Goal: Task Accomplishment & Management: Complete application form

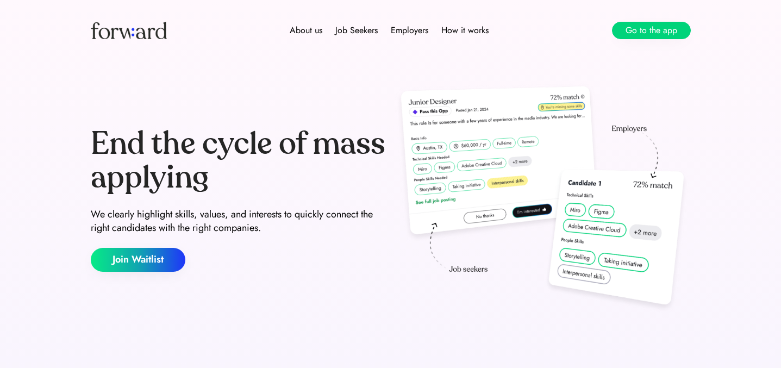
click at [647, 35] on button "Go to the app" at bounding box center [651, 30] width 79 height 17
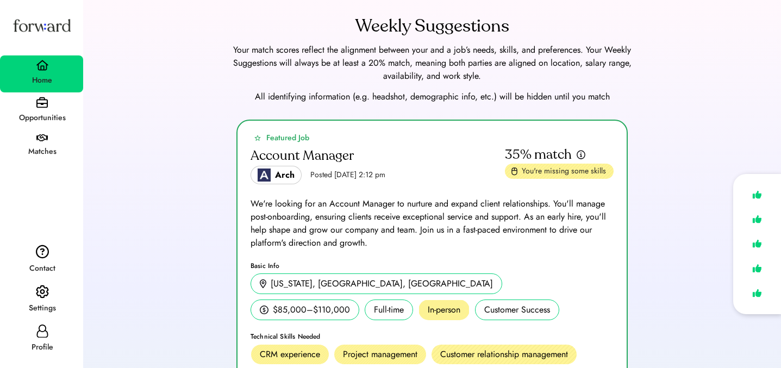
click at [39, 346] on div "Profile" at bounding box center [42, 347] width 82 height 13
select select "*****"
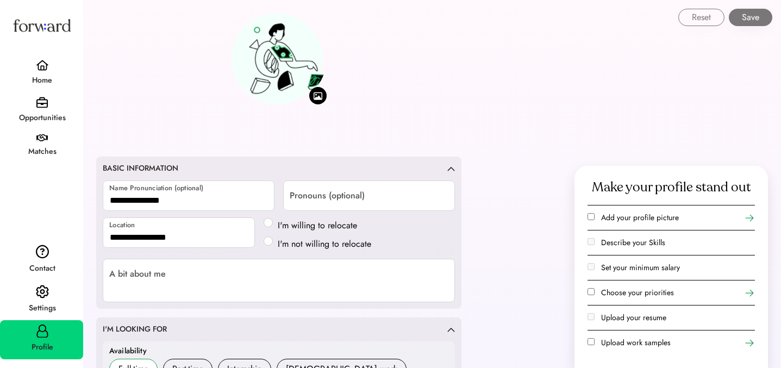
click at [48, 289] on img at bounding box center [42, 292] width 13 height 14
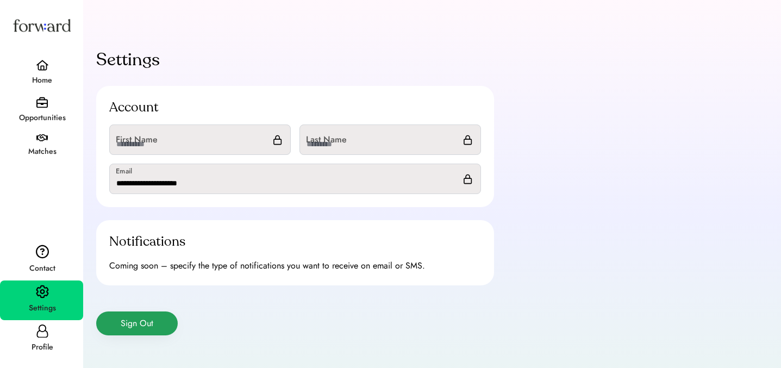
click at [144, 314] on button "Sign Out" at bounding box center [137, 324] width 82 height 24
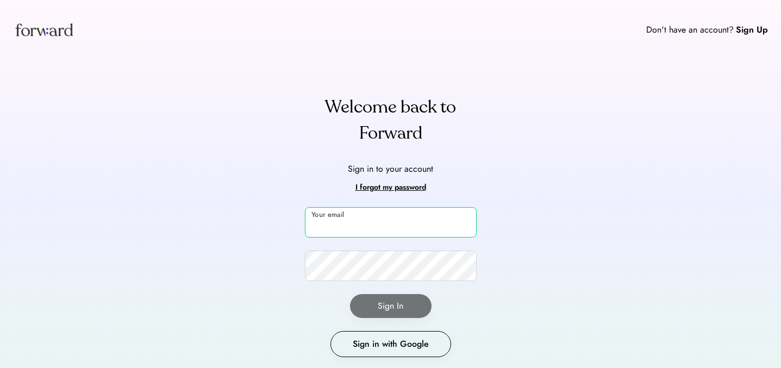
click at [365, 225] on input "email" at bounding box center [391, 222] width 172 height 30
type input "**********"
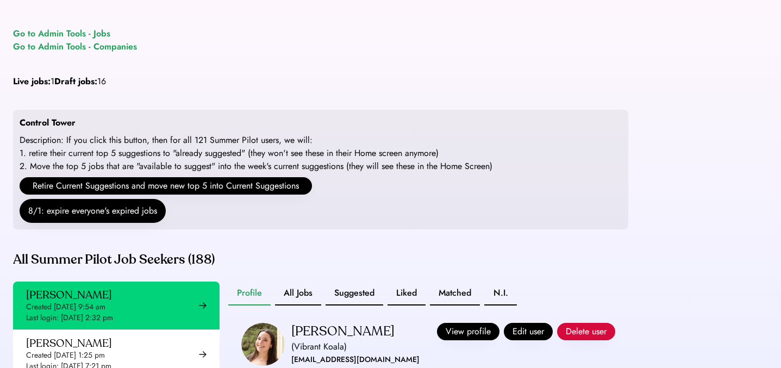
scroll to position [45, 0]
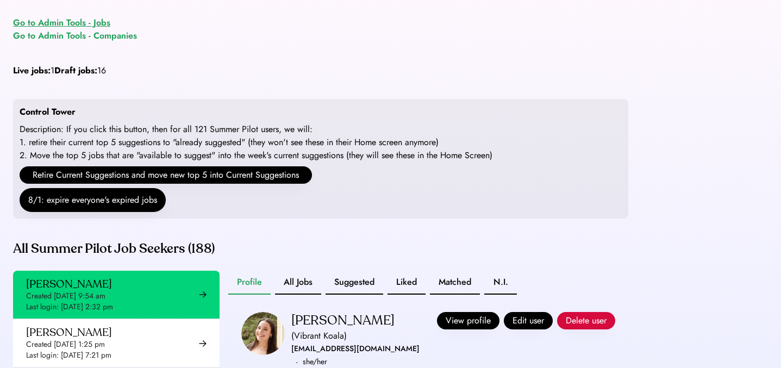
click at [83, 27] on div "Go to Admin Tools - Jobs" at bounding box center [61, 22] width 97 height 13
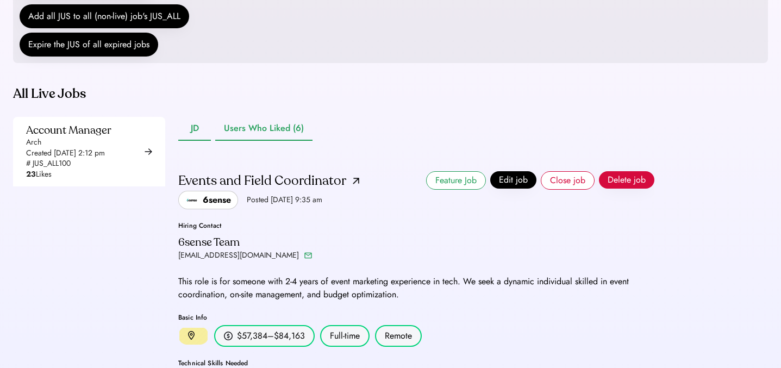
scroll to position [214, 0]
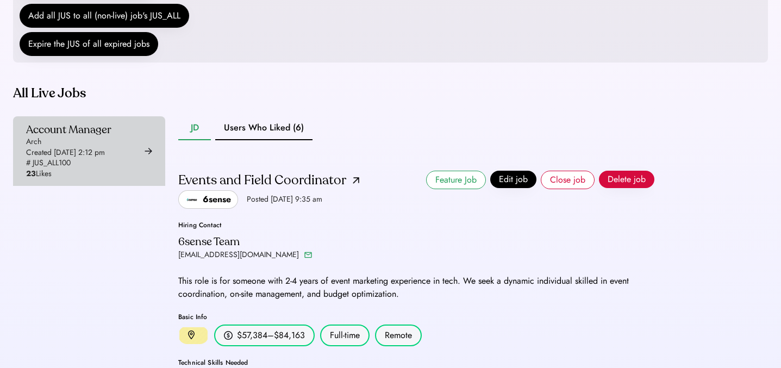
click at [111, 164] on div "Account Manager Arch Created [DATE] 2:12 pm # JUS_ALL100 23 Likes" at bounding box center [68, 151] width 85 height 57
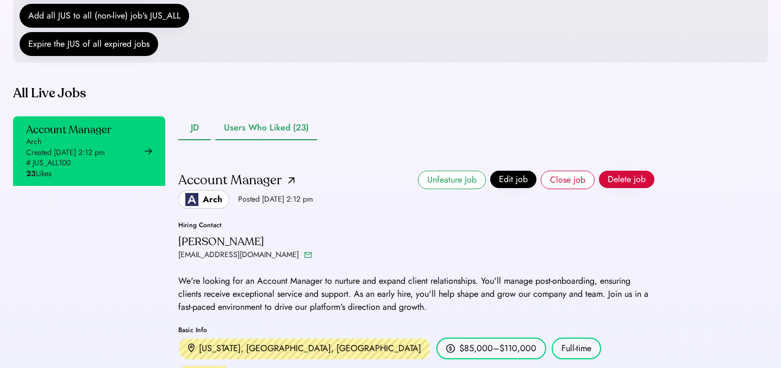
click at [276, 140] on button "Users Who Liked (23)" at bounding box center [266, 128] width 102 height 24
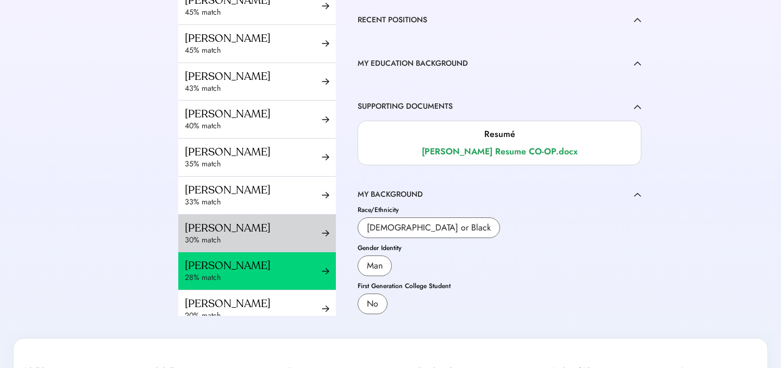
scroll to position [533, 0]
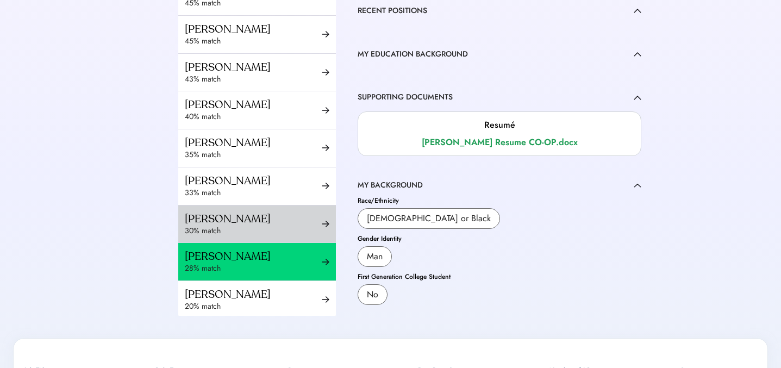
click at [251, 212] on div "Samuel Muchnik" at bounding box center [253, 219] width 137 height 14
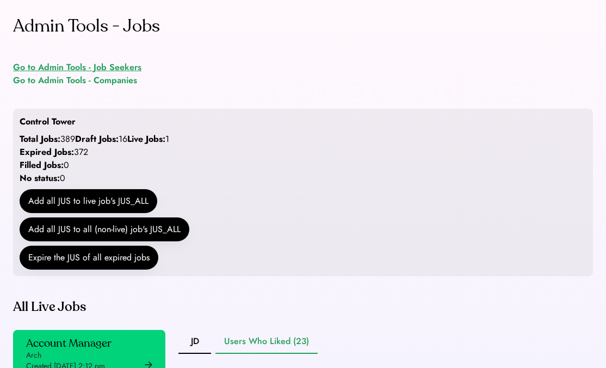
click at [113, 66] on div "Go to Admin Tools - Job Seekers" at bounding box center [77, 67] width 128 height 13
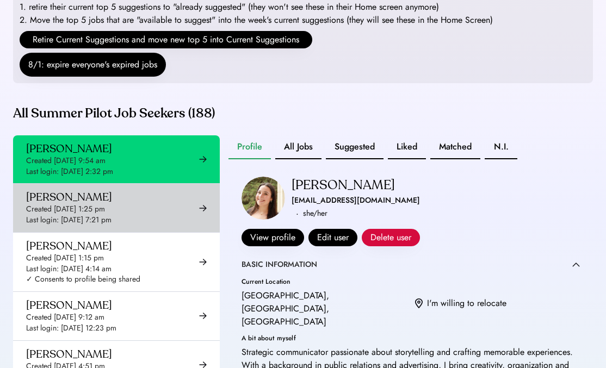
scroll to position [192, 0]
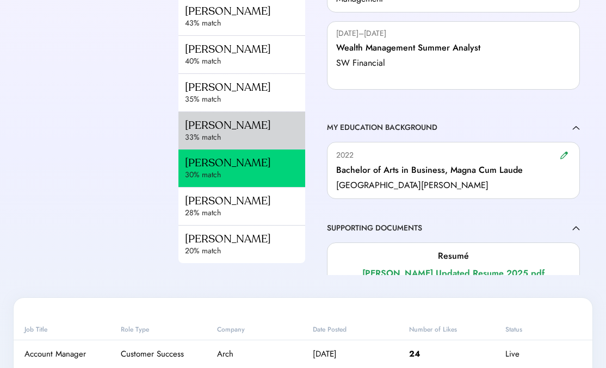
scroll to position [589, 0]
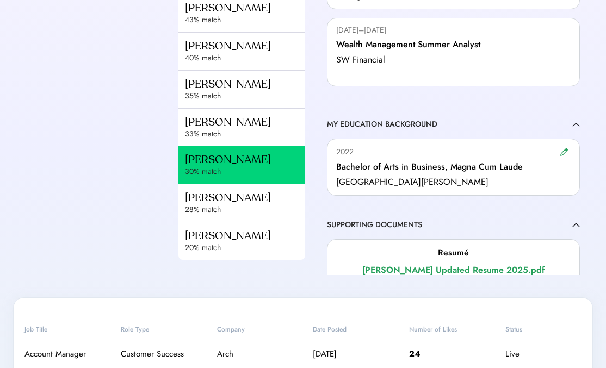
click at [250, 166] on div "30% match" at bounding box center [251, 171] width 132 height 11
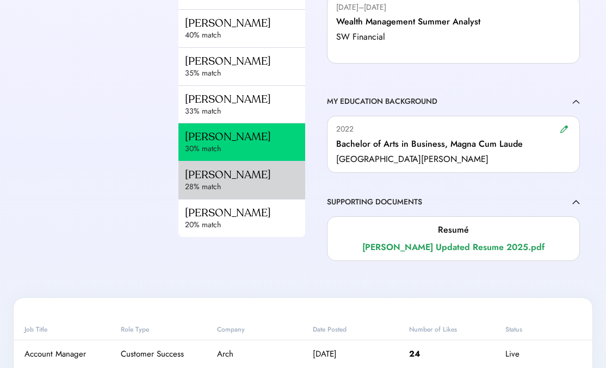
scroll to position [615, 0]
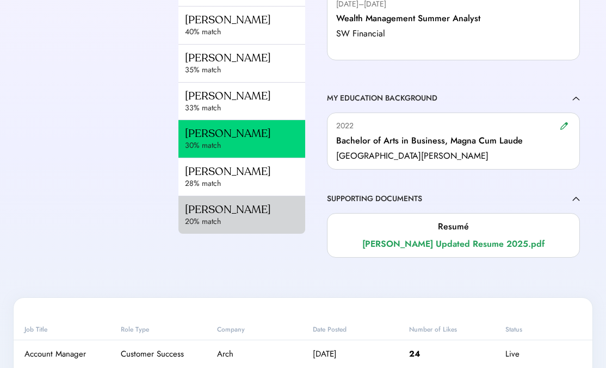
click at [253, 216] on div "20% match" at bounding box center [251, 221] width 132 height 11
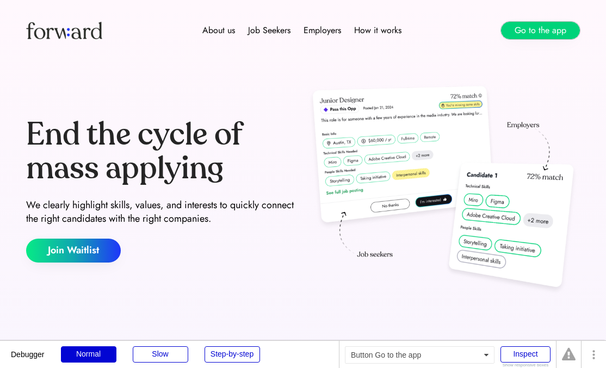
click at [524, 38] on button "Go to the app" at bounding box center [540, 30] width 79 height 17
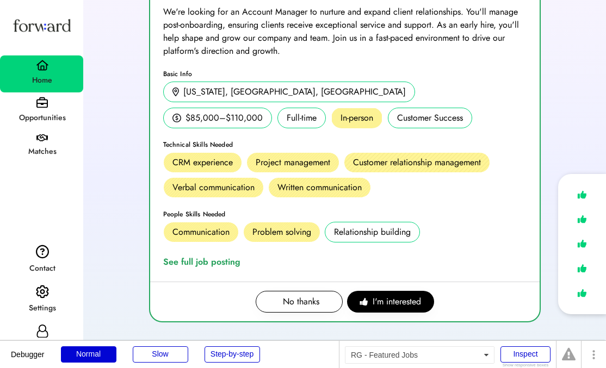
scroll to position [226, 0]
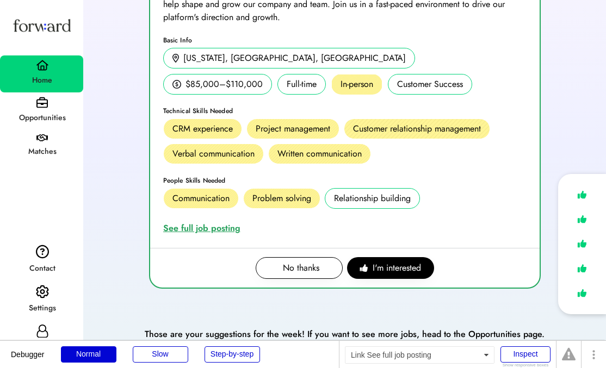
click at [213, 225] on div "See full job posting" at bounding box center [204, 228] width 82 height 13
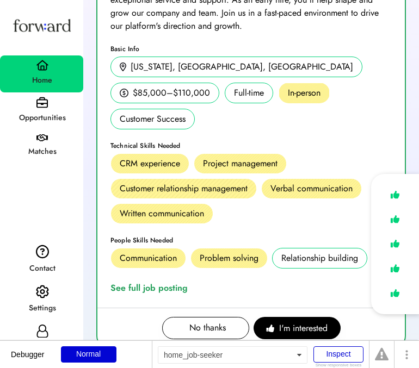
scroll to position [276, 0]
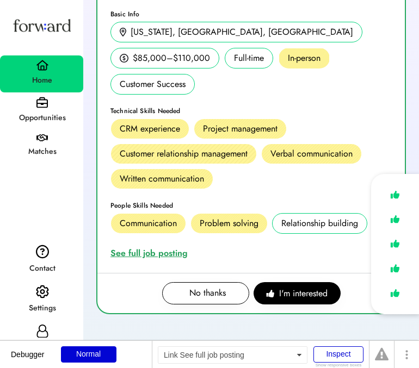
click at [140, 247] on div "See full job posting" at bounding box center [151, 253] width 82 height 13
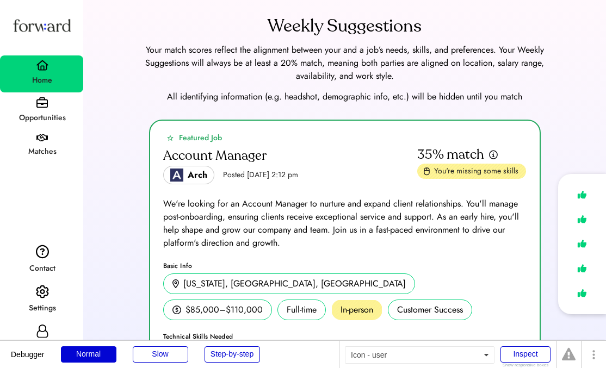
click at [38, 331] on icon at bounding box center [42, 331] width 13 height 13
select select "*****"
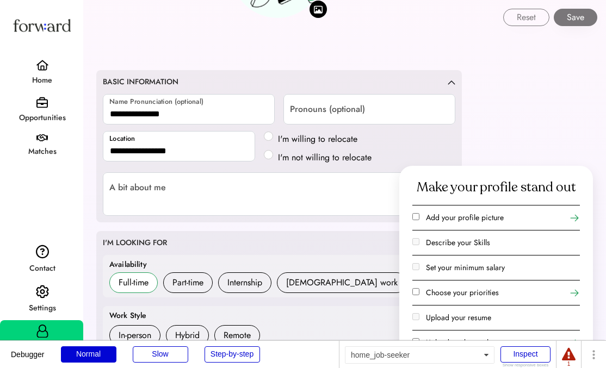
scroll to position [95, 0]
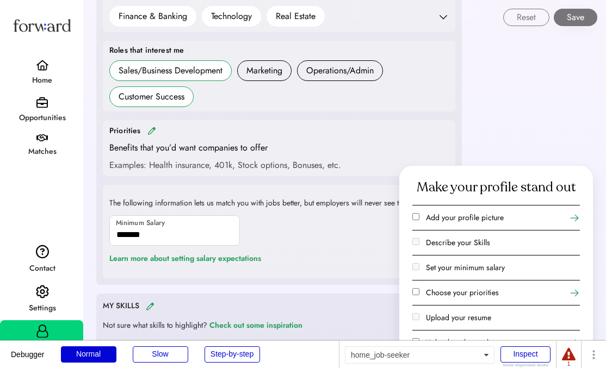
scroll to position [494, 0]
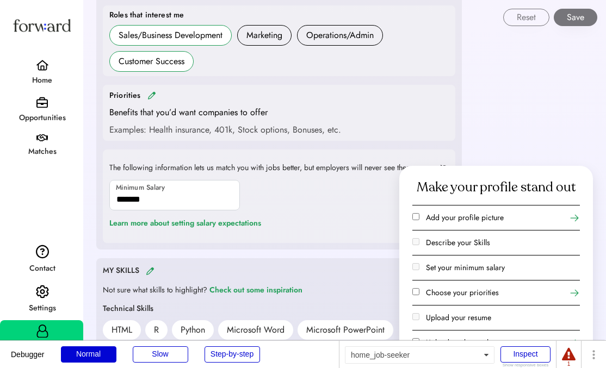
click at [154, 95] on img at bounding box center [151, 95] width 9 height 8
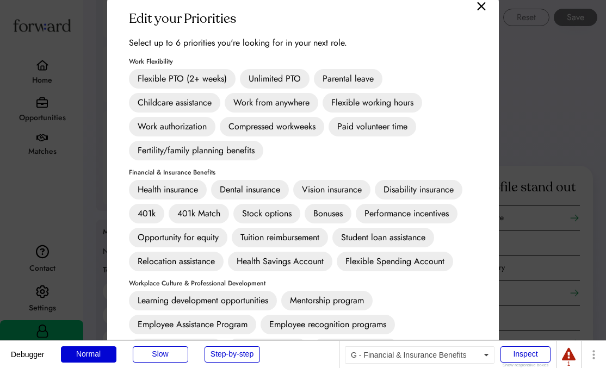
scroll to position [447, 0]
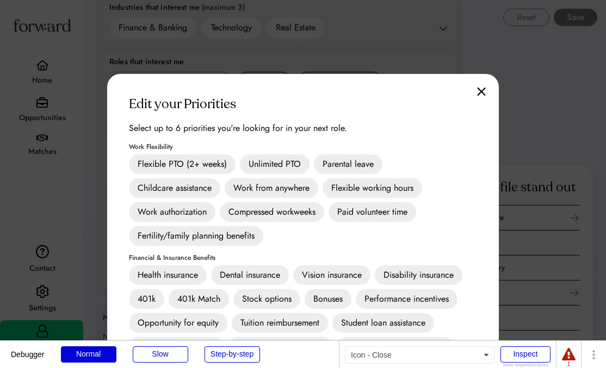
click at [481, 89] on img at bounding box center [481, 91] width 9 height 9
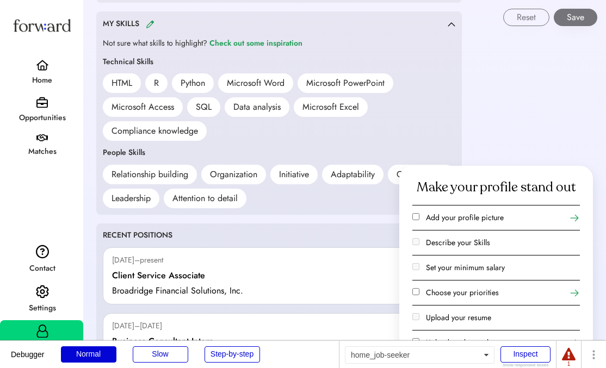
scroll to position [736, 0]
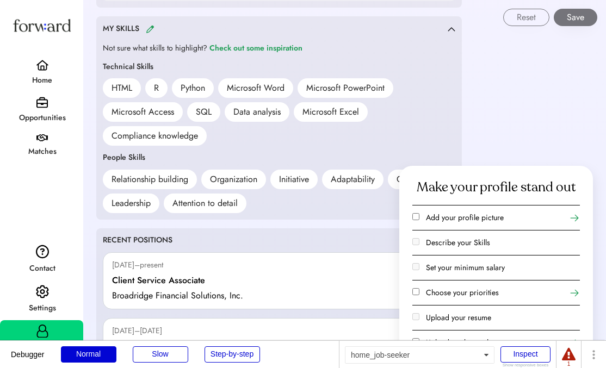
click at [155, 26] on div "MY SKILLS" at bounding box center [275, 29] width 345 height 13
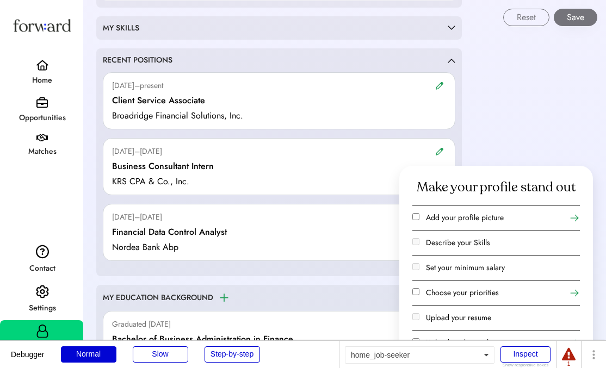
click at [155, 27] on div "MY SKILLS" at bounding box center [275, 28] width 345 height 11
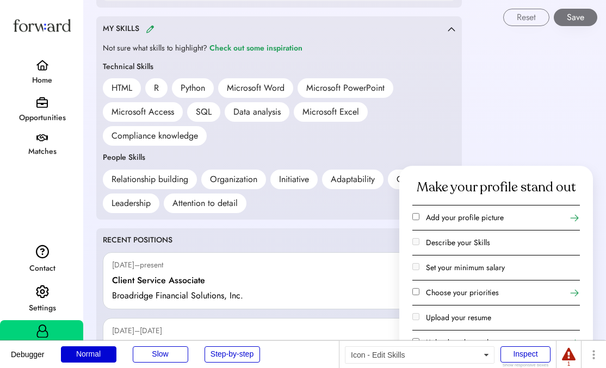
click at [148, 27] on img at bounding box center [150, 29] width 9 height 8
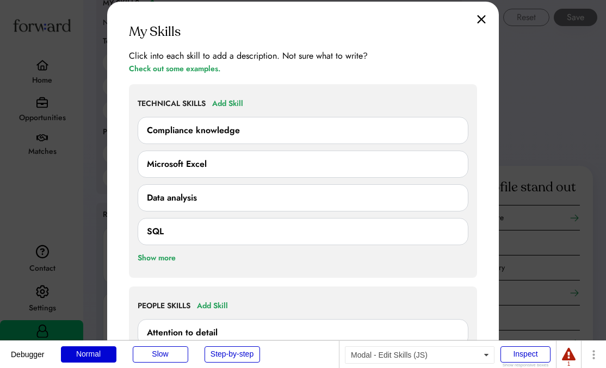
scroll to position [763, 0]
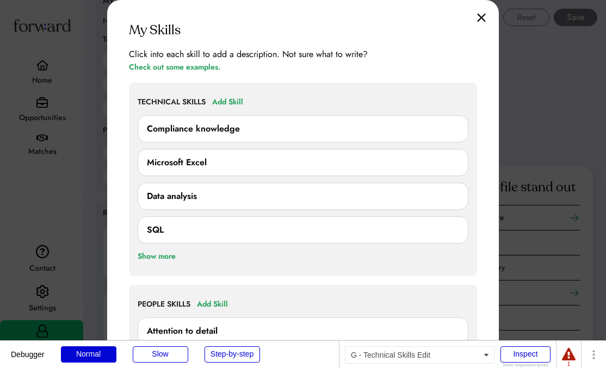
click at [228, 106] on div "Add Skill" at bounding box center [227, 102] width 31 height 13
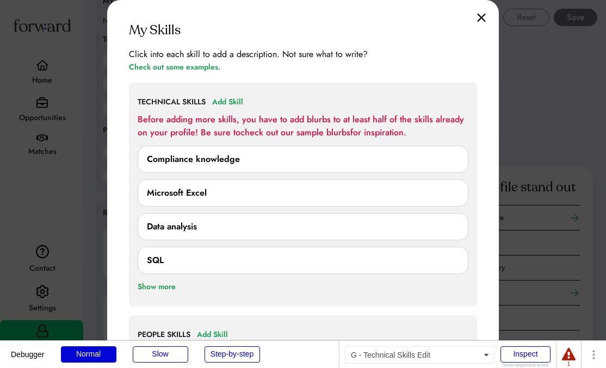
scroll to position [821, 0]
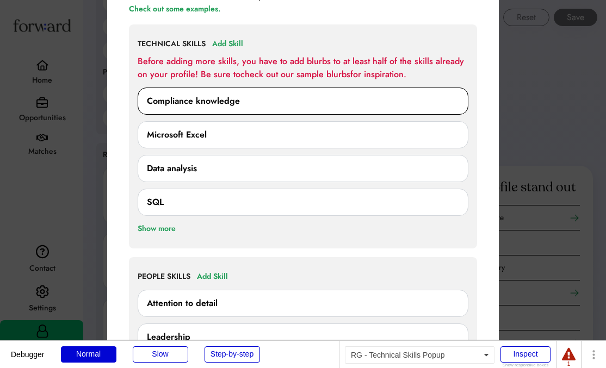
click at [242, 112] on div "Compliance knowledge" at bounding box center [303, 101] width 331 height 27
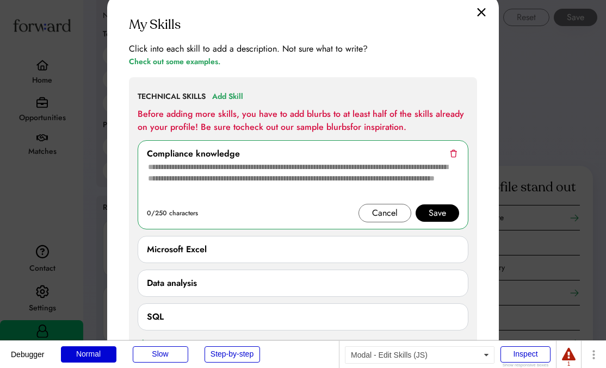
scroll to position [765, 0]
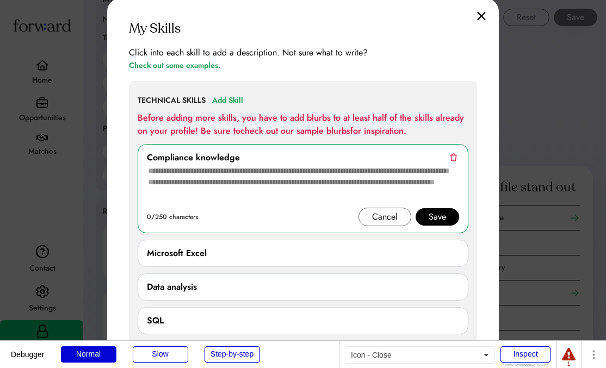
click at [479, 17] on img at bounding box center [481, 15] width 9 height 9
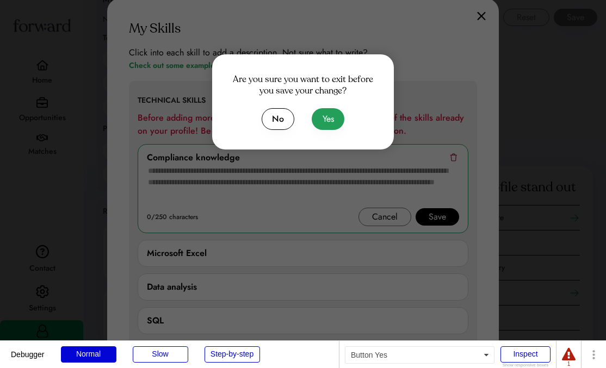
click at [331, 117] on button "Yes" at bounding box center [328, 119] width 33 height 22
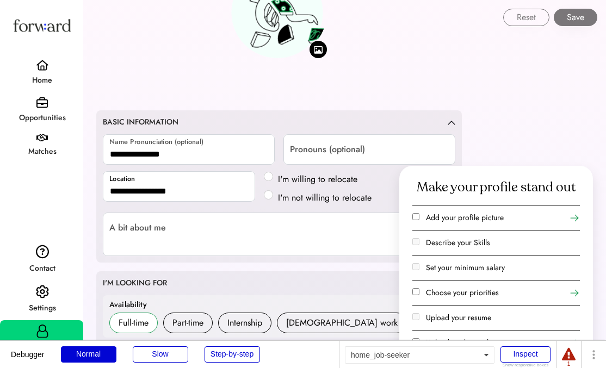
scroll to position [45, 0]
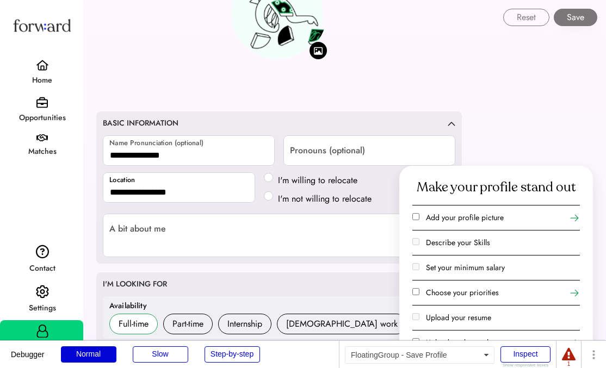
type input "**********"
type input "*******"
type input "**********"
type textarea "**********"
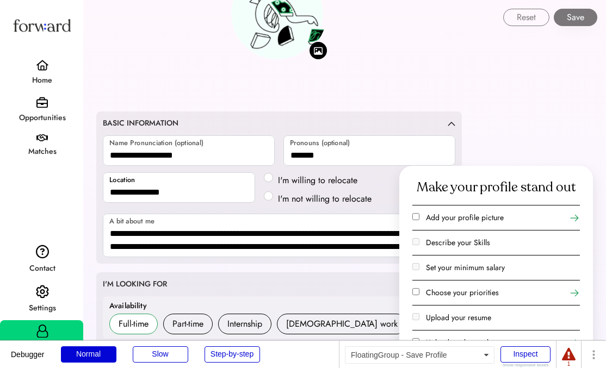
type input "*******"
select select "**********"
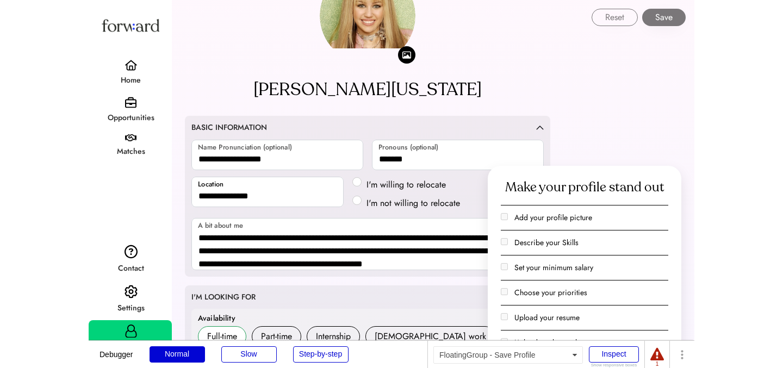
scroll to position [49, 0]
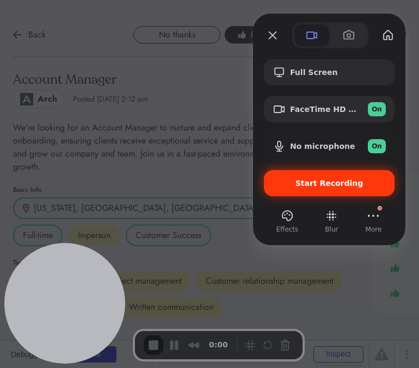
click at [315, 181] on span "Start Recording" at bounding box center [329, 183] width 68 height 9
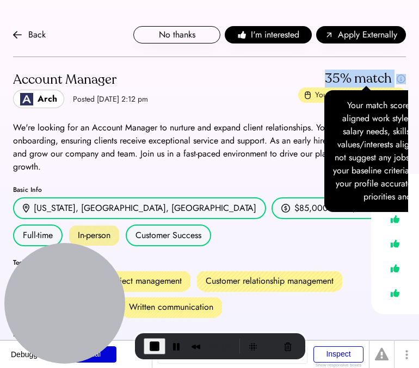
drag, startPoint x: 323, startPoint y: 79, endPoint x: 402, endPoint y: 71, distance: 79.2
click at [402, 76] on div "35% match" at bounding box center [352, 78] width 108 height 17
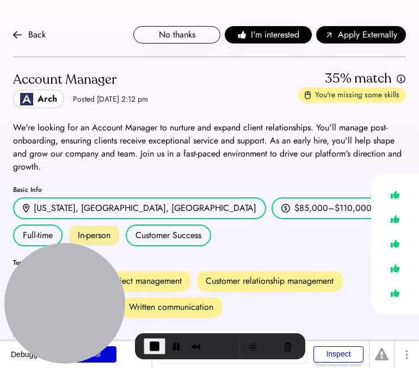
click at [180, 98] on div "Account Manager Arch Posted Aug 6, 2025 2:12 pm 35% match You're missing some s…" at bounding box center [209, 89] width 393 height 38
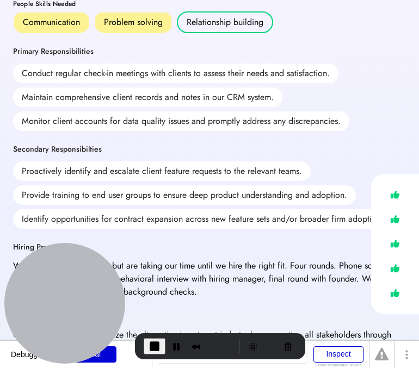
scroll to position [331, 0]
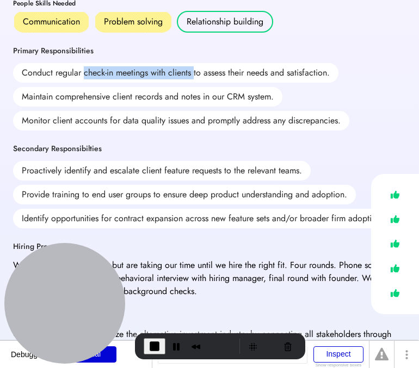
drag, startPoint x: 84, startPoint y: 74, endPoint x: 193, endPoint y: 71, distance: 108.8
click at [193, 71] on div "Conduct regular check-in meetings with clients to assess their needs and satisf…" at bounding box center [175, 73] width 325 height 20
click at [155, 77] on div "Conduct regular check-in meetings with clients to assess their needs and satisf…" at bounding box center [175, 73] width 325 height 20
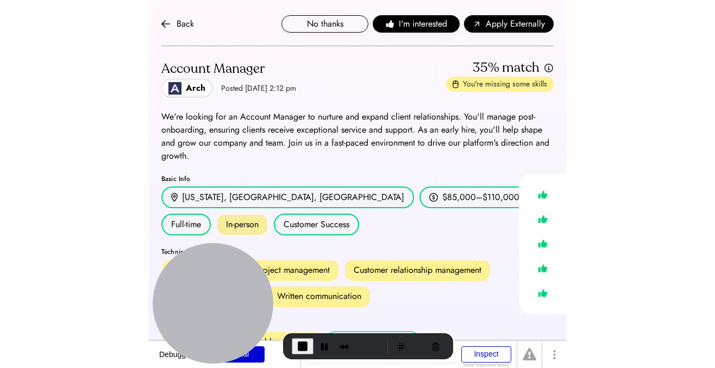
scroll to position [0, 0]
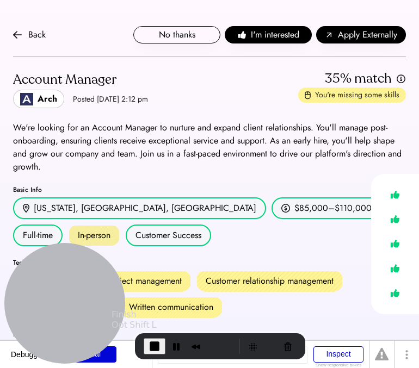
click at [153, 350] on span "End Recording" at bounding box center [154, 346] width 13 height 13
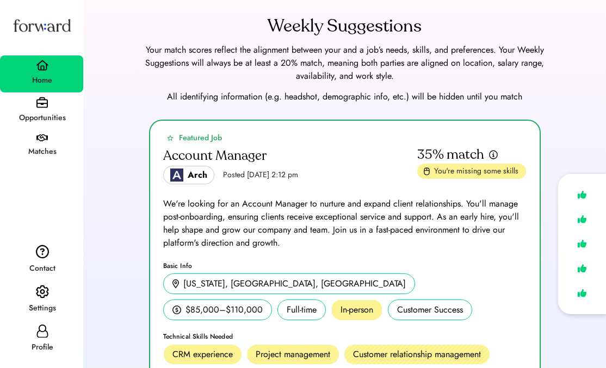
click at [34, 296] on div "Settings" at bounding box center [41, 301] width 83 height 40
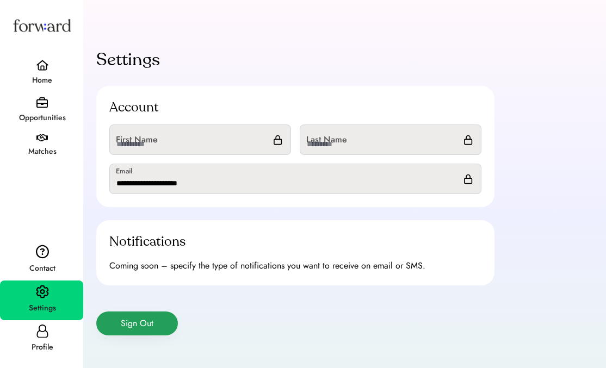
click at [142, 325] on button "Sign Out" at bounding box center [137, 324] width 82 height 24
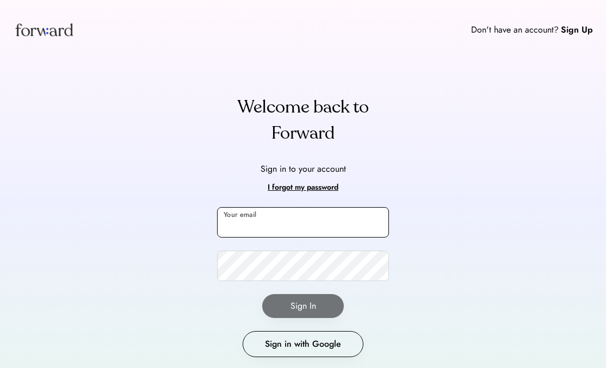
click at [254, 215] on input "email" at bounding box center [303, 222] width 172 height 30
type input "*"
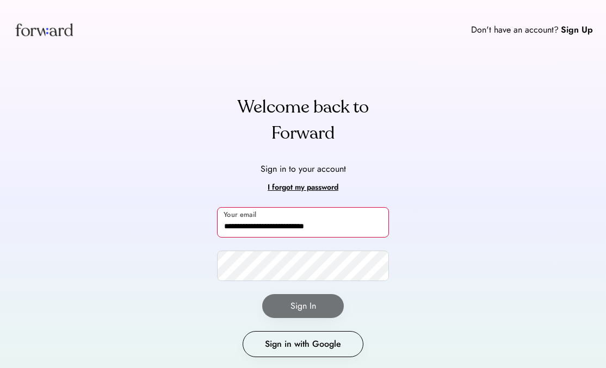
type input "**********"
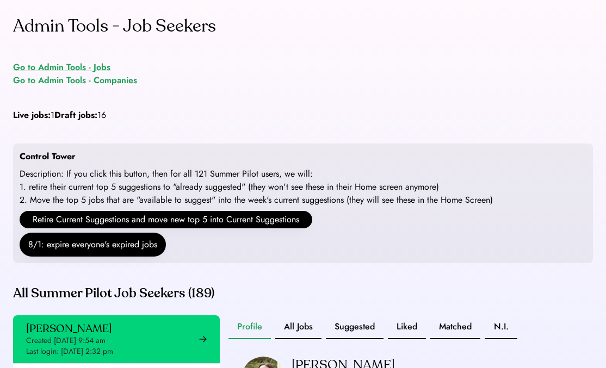
click at [80, 66] on div "Go to Admin Tools - Jobs" at bounding box center [61, 67] width 97 height 13
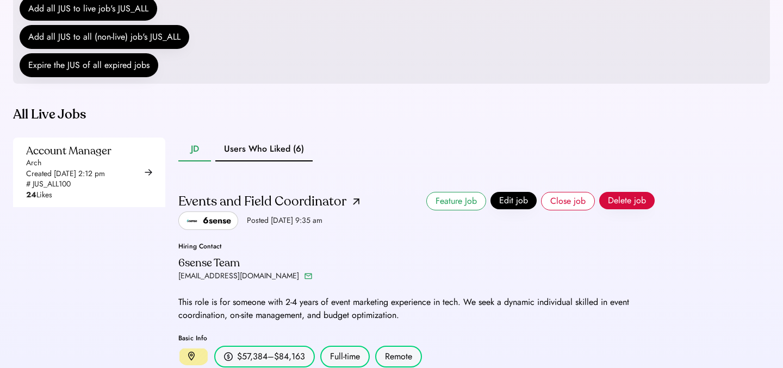
scroll to position [211, 0]
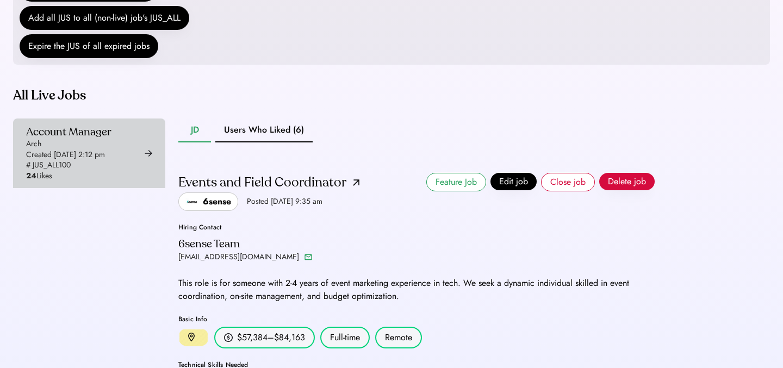
click at [105, 160] on div "Created Aug 6, 2025 2:12 pm" at bounding box center [65, 155] width 79 height 11
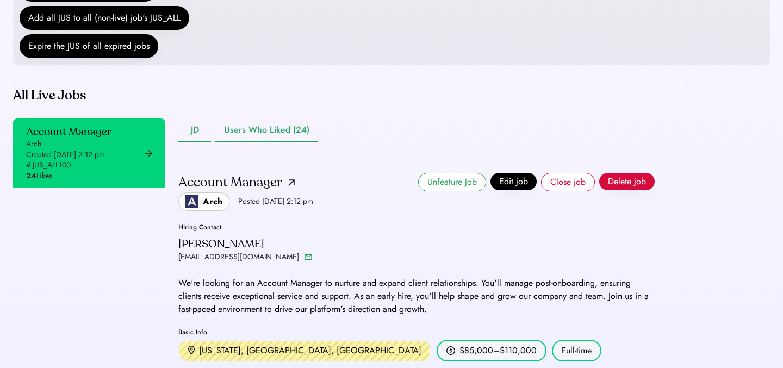
click at [276, 142] on button "Users Who Liked (24)" at bounding box center [266, 131] width 103 height 24
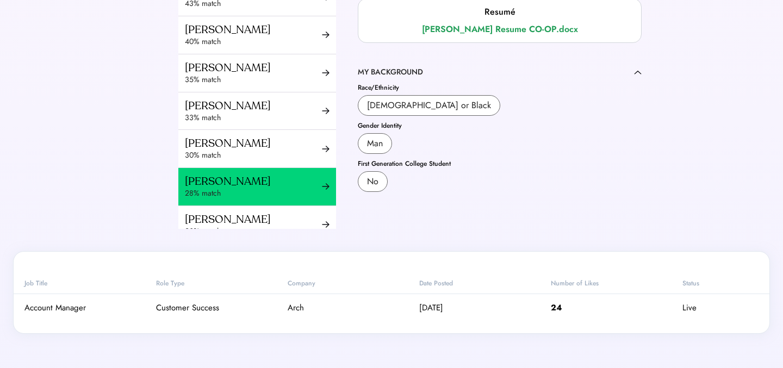
scroll to position [432, 0]
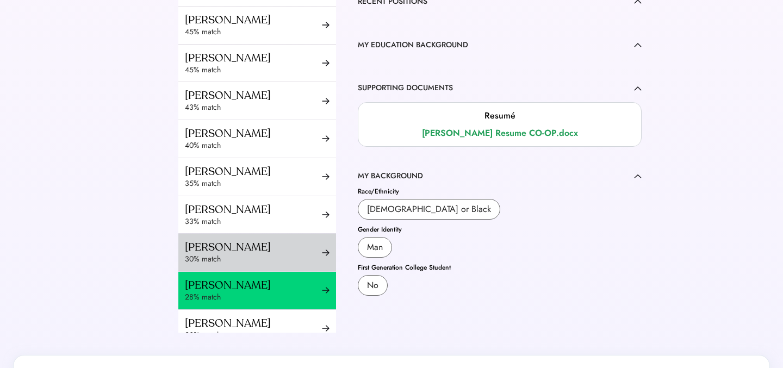
click at [204, 256] on div "30% match" at bounding box center [253, 259] width 137 height 11
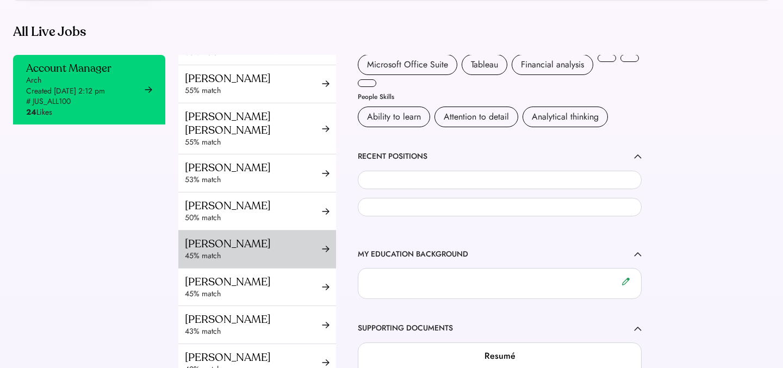
scroll to position [472, 0]
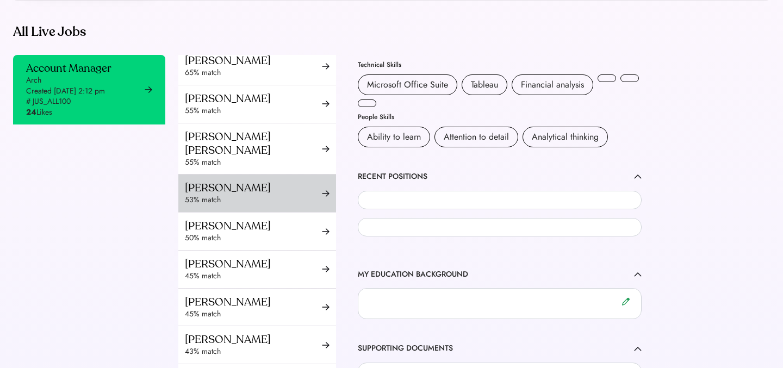
click at [222, 183] on div "Sondra Yu" at bounding box center [253, 188] width 137 height 14
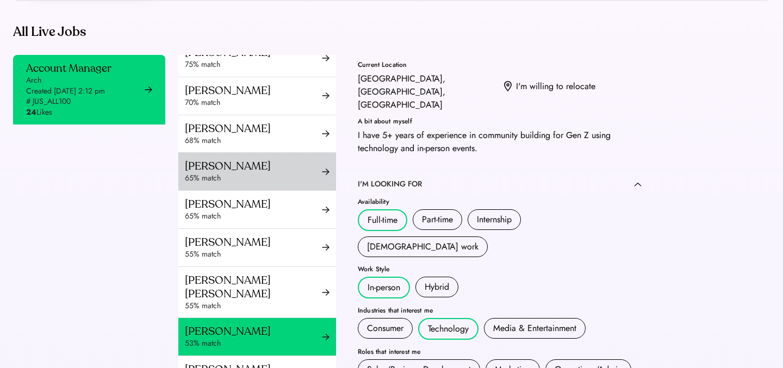
scroll to position [823, 0]
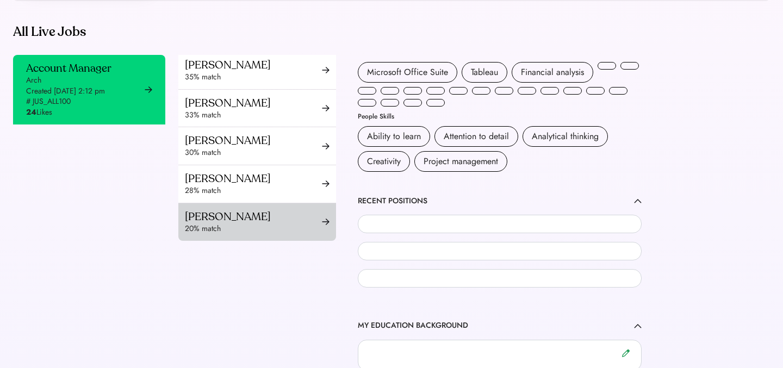
click at [209, 214] on div "Tancy Lu" at bounding box center [253, 217] width 137 height 14
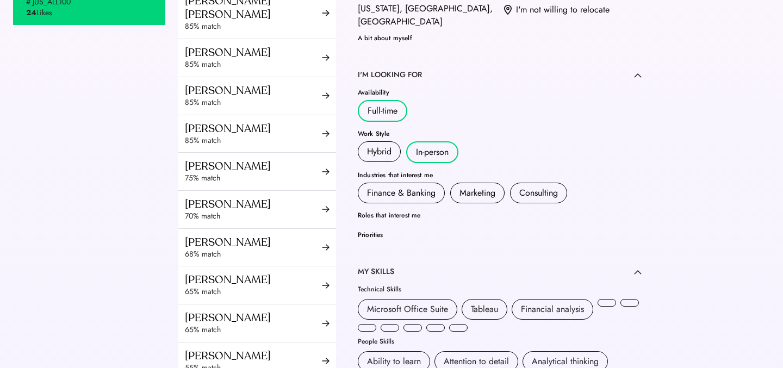
scroll to position [306, 0]
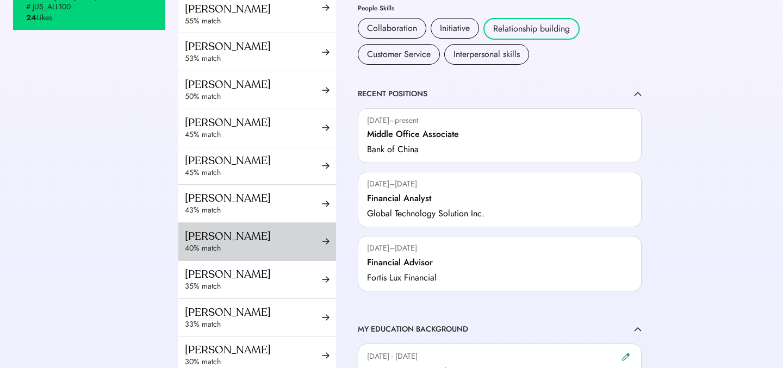
scroll to position [637, 0]
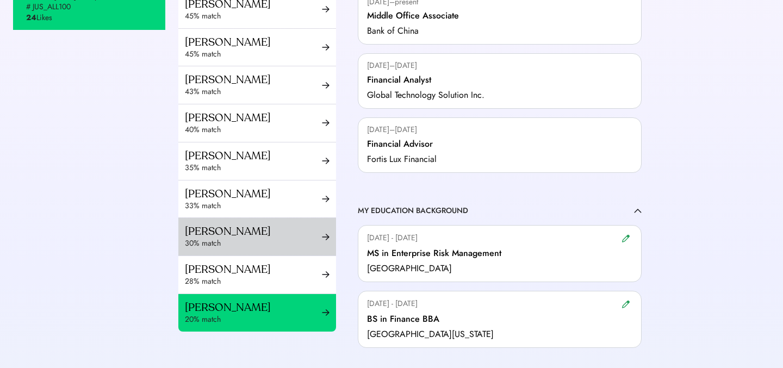
click at [245, 238] on div "30% match" at bounding box center [253, 243] width 137 height 11
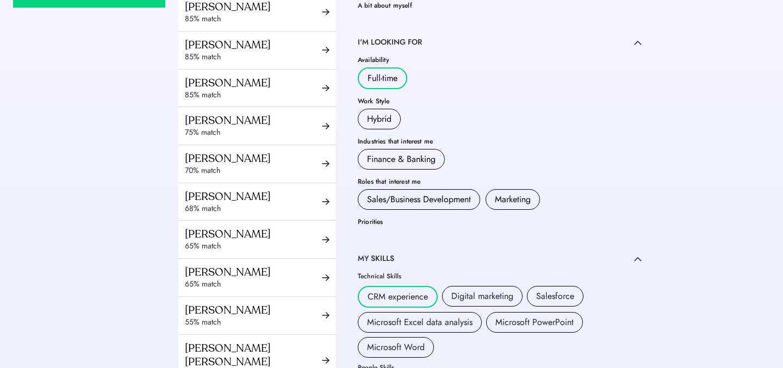
scroll to position [153, 0]
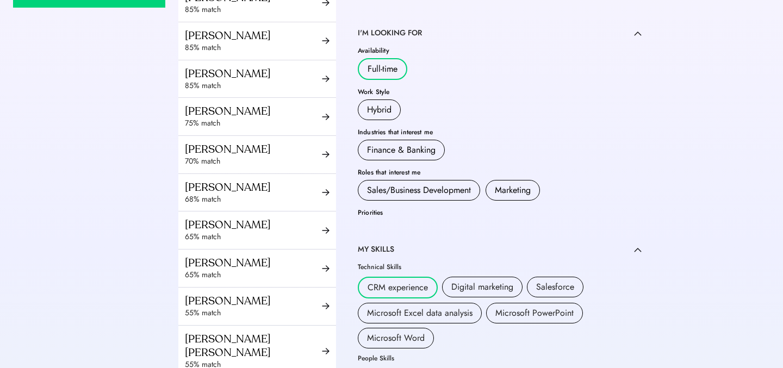
click at [363, 211] on div "Priorities" at bounding box center [500, 212] width 284 height 7
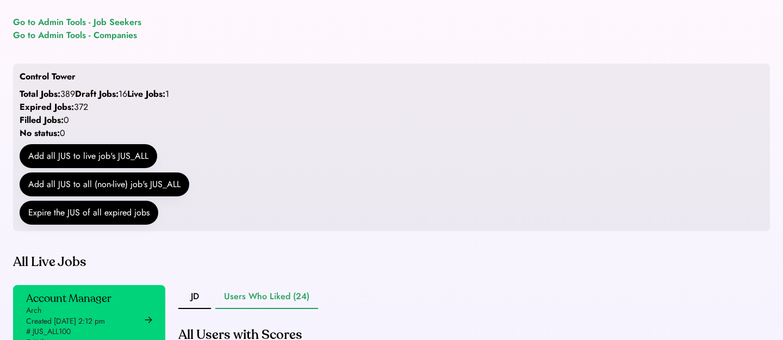
scroll to position [229, 0]
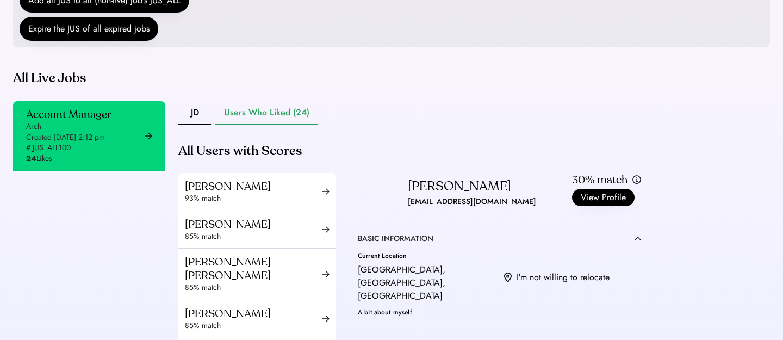
click at [264, 125] on button "Users Who Liked (24)" at bounding box center [266, 113] width 103 height 24
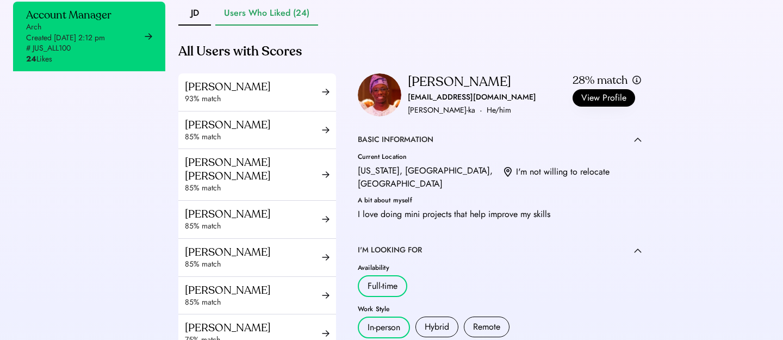
scroll to position [329, 0]
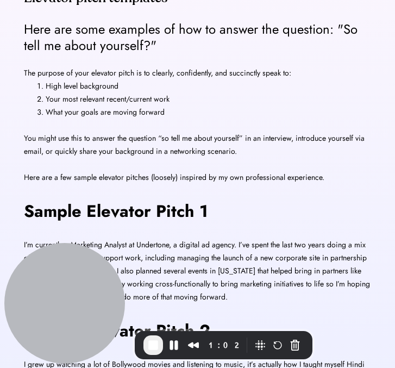
scroll to position [163, 0]
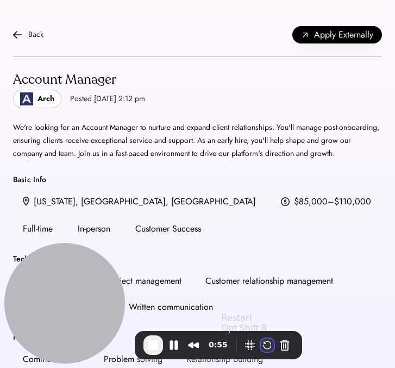
click at [261, 344] on button "Restart Recording" at bounding box center [267, 345] width 13 height 13
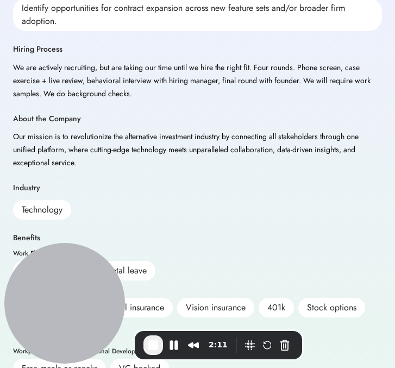
scroll to position [570, 0]
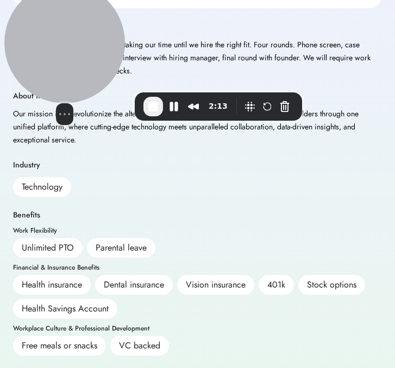
drag, startPoint x: 86, startPoint y: 302, endPoint x: 85, endPoint y: 45, distance: 257.1
click at [85, 45] on div at bounding box center [64, 43] width 121 height 121
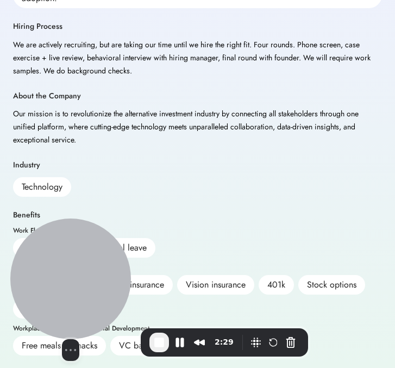
drag, startPoint x: 61, startPoint y: 76, endPoint x: 63, endPoint y: 343, distance: 267.5
click at [63, 343] on div "Select video screen size" at bounding box center [70, 290] width 121 height 142
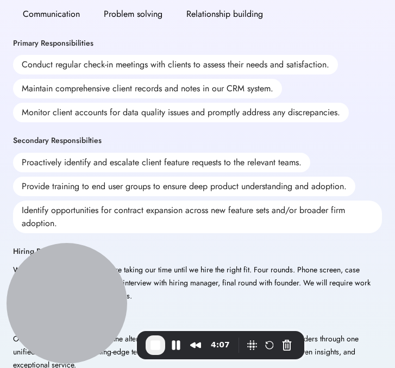
scroll to position [346, 0]
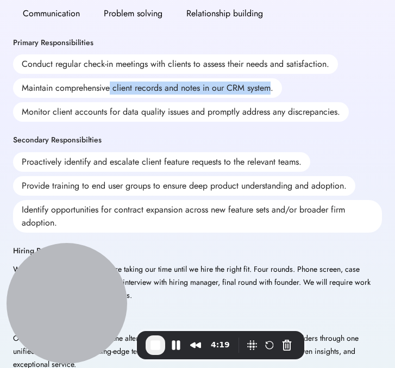
drag, startPoint x: 110, startPoint y: 90, endPoint x: 270, endPoint y: 89, distance: 160.4
click at [270, 89] on div "Maintain comprehensive client records and notes in our CRM system." at bounding box center [147, 88] width 269 height 20
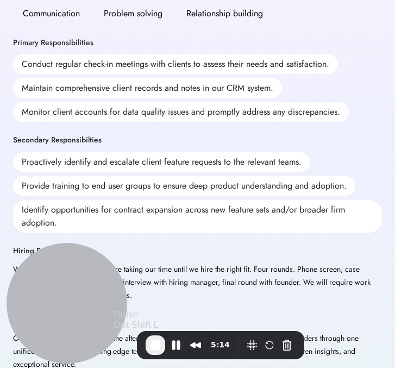
click at [153, 350] on span "End Recording" at bounding box center [155, 345] width 13 height 13
